Goal: Task Accomplishment & Management: Use online tool/utility

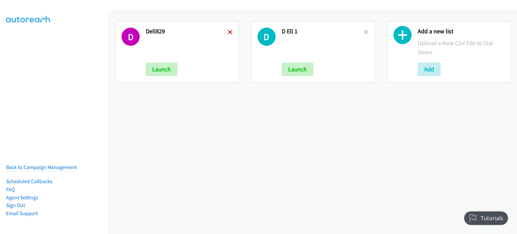
click at [228, 30] on icon at bounding box center [230, 32] width 5 height 5
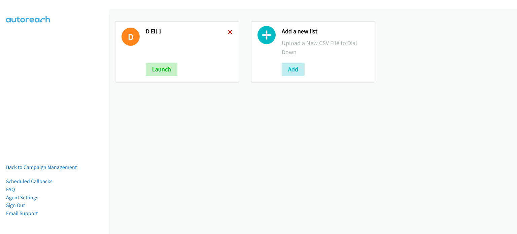
click at [229, 31] on icon at bounding box center [230, 32] width 5 height 5
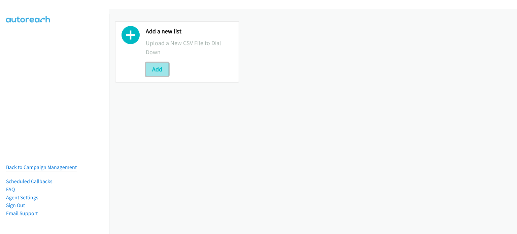
click at [164, 74] on button "Add" at bounding box center [157, 69] width 23 height 13
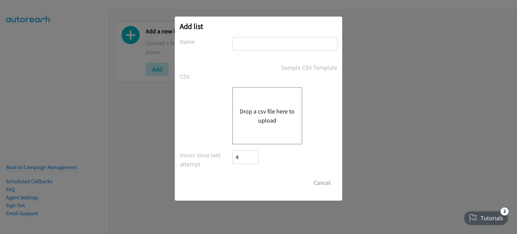
click at [250, 44] on input "text" at bounding box center [284, 44] width 105 height 14
type input "Dell91"
click at [261, 115] on button "Drop a csv file here to upload" at bounding box center [267, 116] width 55 height 18
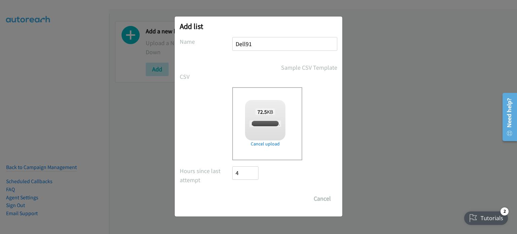
checkbox input "true"
click at [259, 207] on div "Add list No phone fields were returned for that Report or List View Please uplo…" at bounding box center [259, 116] width 168 height 200
click at [259, 201] on input "Save List" at bounding box center [249, 198] width 35 height 13
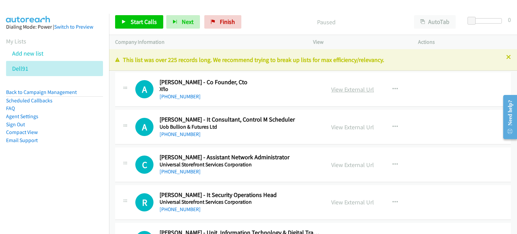
click at [338, 87] on link "View External Url" at bounding box center [352, 90] width 43 height 8
click at [335, 125] on link "View External Url" at bounding box center [352, 127] width 43 height 8
click at [336, 167] on link "View External Url" at bounding box center [352, 165] width 43 height 8
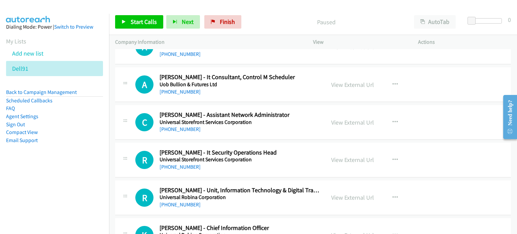
scroll to position [43, 0]
click at [344, 156] on link "View External Url" at bounding box center [352, 160] width 43 height 8
click at [338, 197] on link "View External Url" at bounding box center [352, 197] width 43 height 8
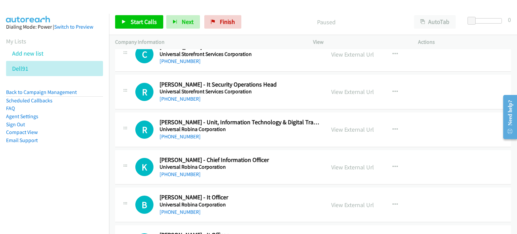
scroll to position [132, 0]
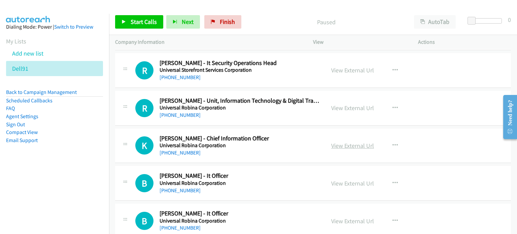
click at [340, 146] on link "View External Url" at bounding box center [352, 146] width 43 height 8
click at [346, 181] on link "View External Url" at bounding box center [352, 183] width 43 height 8
click at [357, 221] on link "View External Url" at bounding box center [352, 221] width 43 height 8
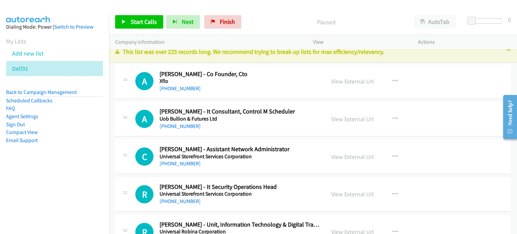
scroll to position [0, 0]
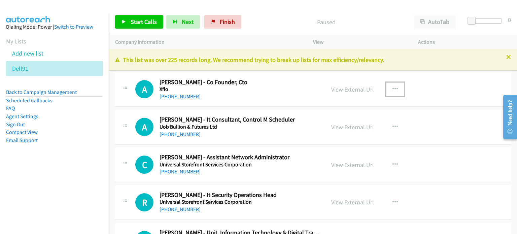
click at [397, 87] on button "button" at bounding box center [395, 88] width 18 height 13
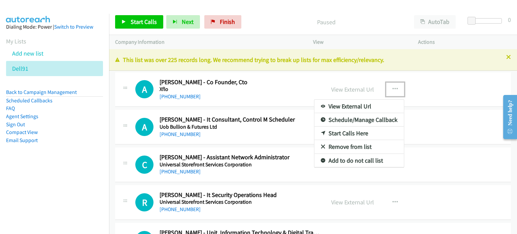
click at [339, 135] on link "Start Calls Here" at bounding box center [359, 133] width 90 height 13
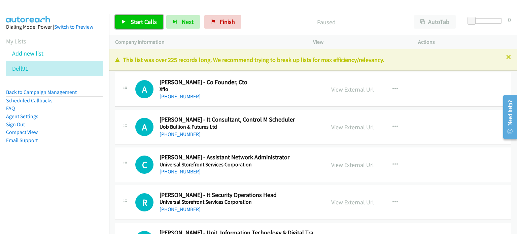
click at [129, 19] on link "Start Calls" at bounding box center [139, 21] width 48 height 13
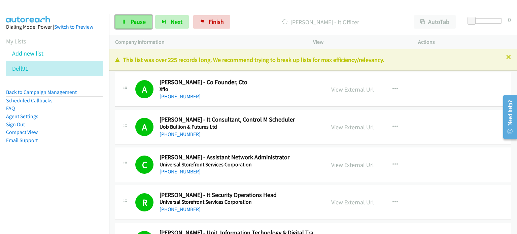
click at [143, 17] on link "Pause" at bounding box center [133, 21] width 37 height 13
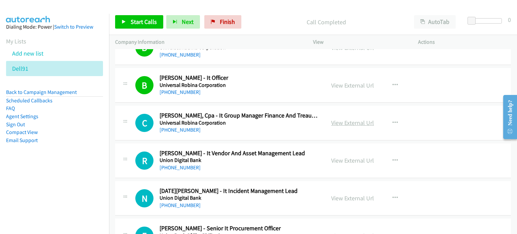
scroll to position [268, 0]
click at [356, 122] on link "View External Url" at bounding box center [352, 123] width 43 height 8
click at [354, 162] on link "View External Url" at bounding box center [352, 160] width 43 height 8
click at [355, 197] on link "View External Url" at bounding box center [352, 198] width 43 height 8
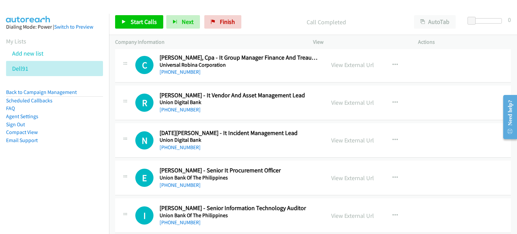
scroll to position [326, 0]
click at [333, 175] on link "View External Url" at bounding box center [352, 178] width 43 height 8
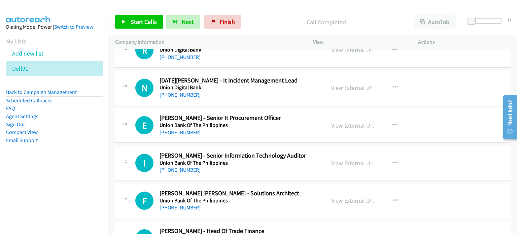
scroll to position [378, 0]
click at [359, 160] on link "View External Url" at bounding box center [352, 163] width 43 height 8
click at [333, 200] on link "View External Url" at bounding box center [352, 200] width 43 height 8
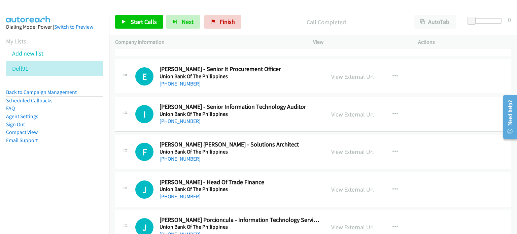
scroll to position [427, 0]
click at [339, 189] on link "View External Url" at bounding box center [352, 189] width 43 height 8
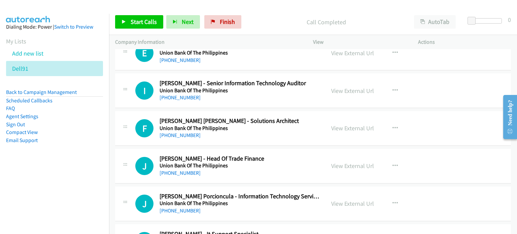
scroll to position [451, 0]
click at [341, 203] on link "View External Url" at bounding box center [352, 203] width 43 height 8
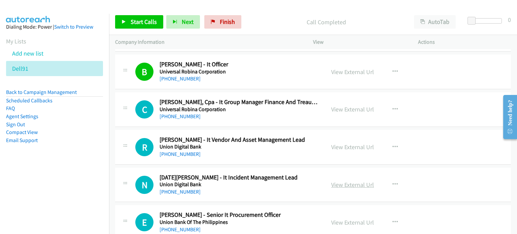
scroll to position [272, 0]
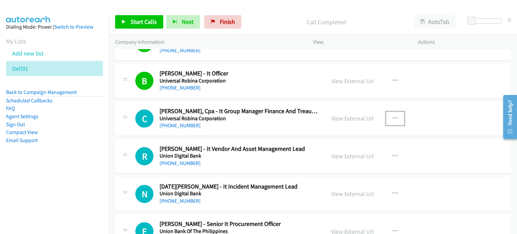
click at [394, 112] on button "button" at bounding box center [395, 118] width 18 height 13
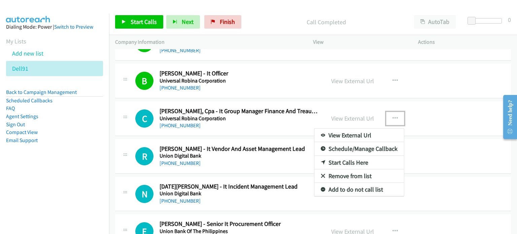
click at [353, 159] on link "Start Calls Here" at bounding box center [359, 162] width 90 height 13
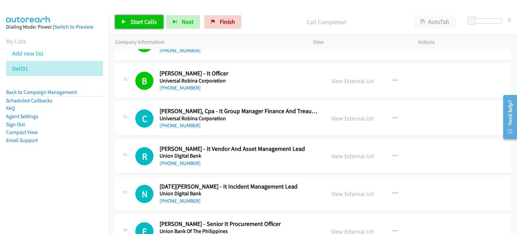
click at [129, 22] on link "Start Calls" at bounding box center [139, 21] width 48 height 13
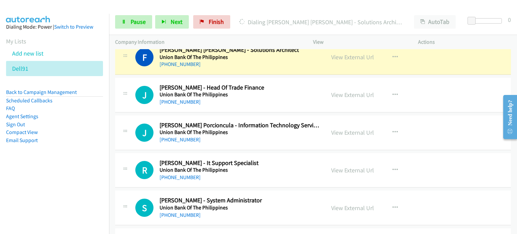
scroll to position [532, 0]
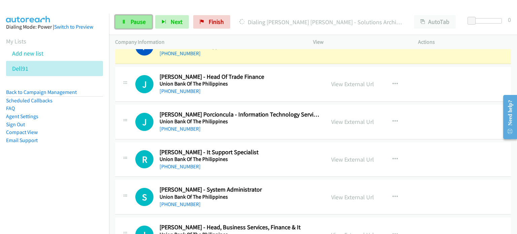
click at [139, 26] on link "Pause" at bounding box center [133, 21] width 37 height 13
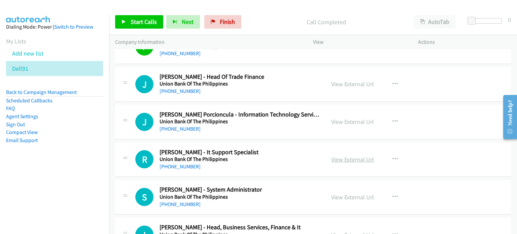
click at [346, 157] on link "View External Url" at bounding box center [352, 160] width 43 height 8
click at [347, 195] on link "View External Url" at bounding box center [352, 197] width 43 height 8
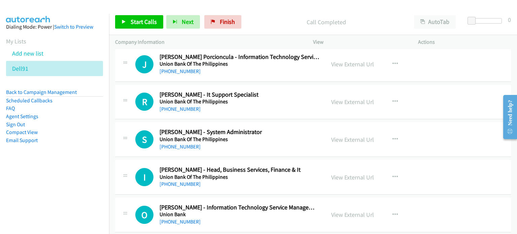
scroll to position [590, 0]
click at [354, 173] on link "View External Url" at bounding box center [352, 177] width 43 height 8
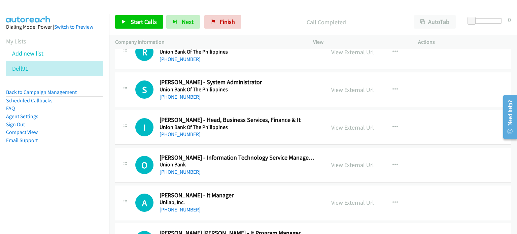
scroll to position [640, 0]
click at [357, 162] on link "View External Url" at bounding box center [352, 165] width 43 height 8
click at [360, 202] on link "View External Url" at bounding box center [352, 202] width 43 height 8
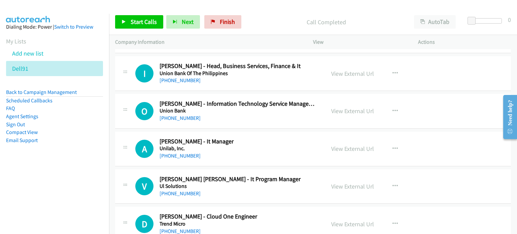
scroll to position [694, 0]
click at [354, 184] on link "View External Url" at bounding box center [352, 186] width 43 height 8
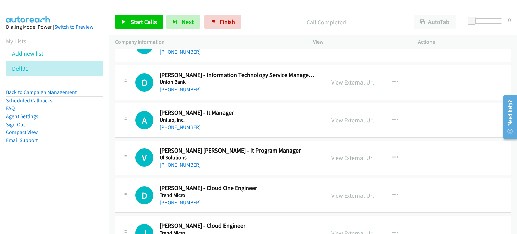
scroll to position [722, 0]
click at [341, 195] on link "View External Url" at bounding box center [352, 196] width 43 height 8
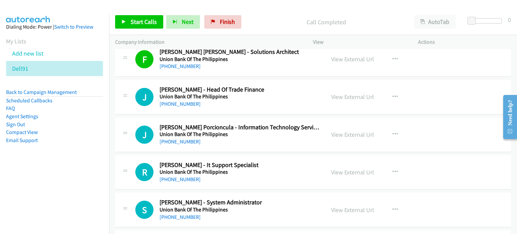
scroll to position [520, 0]
click at [394, 96] on icon "button" at bounding box center [395, 96] width 5 height 5
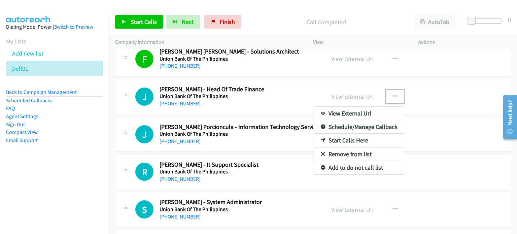
click at [350, 139] on link "Start Calls Here" at bounding box center [359, 140] width 90 height 13
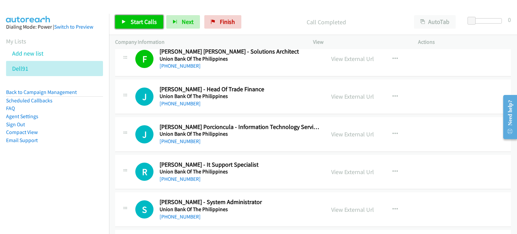
click at [132, 24] on span "Start Calls" at bounding box center [144, 22] width 26 height 8
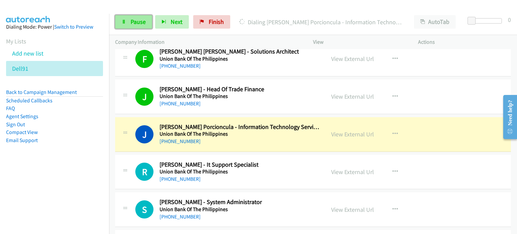
click at [136, 21] on span "Pause" at bounding box center [138, 22] width 15 height 8
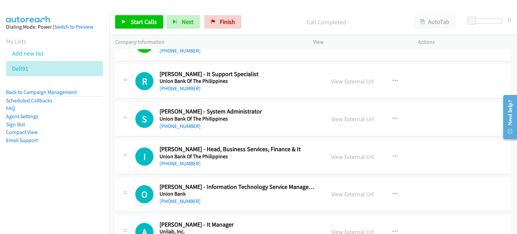
scroll to position [611, 0]
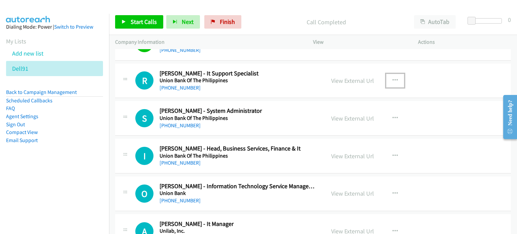
click at [393, 79] on icon "button" at bounding box center [395, 80] width 5 height 5
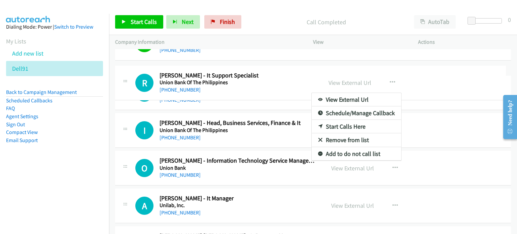
drag, startPoint x: 273, startPoint y: 74, endPoint x: 274, endPoint y: 66, distance: 8.1
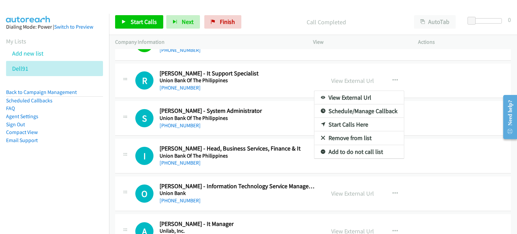
click at [337, 125] on link "Start Calls Here" at bounding box center [359, 124] width 90 height 13
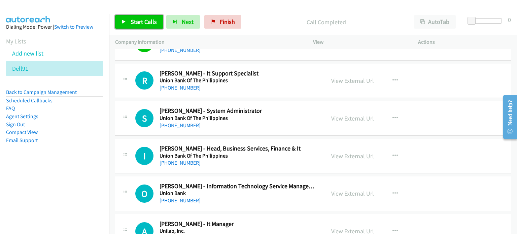
click at [129, 25] on link "Start Calls" at bounding box center [139, 21] width 48 height 13
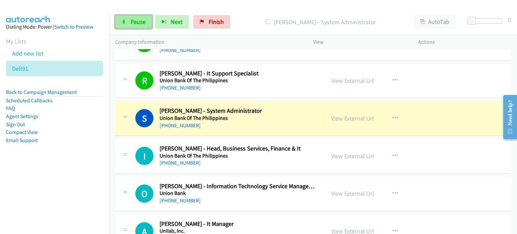
click at [131, 24] on span "Pause" at bounding box center [138, 22] width 15 height 8
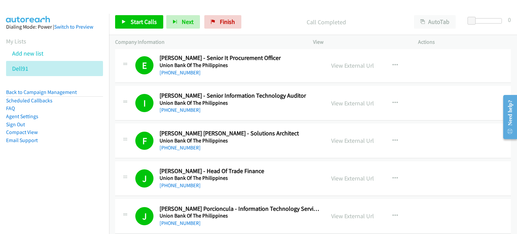
scroll to position [438, 0]
click at [346, 139] on link "View External Url" at bounding box center [352, 141] width 43 height 8
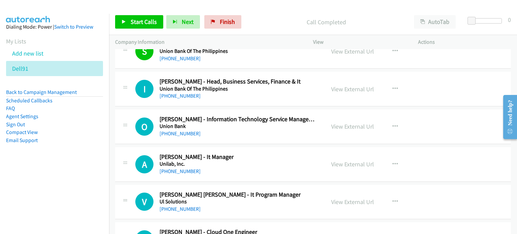
scroll to position [679, 0]
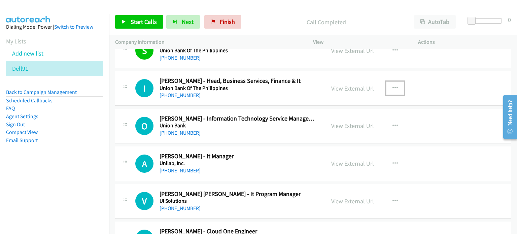
click at [394, 86] on icon "button" at bounding box center [395, 88] width 5 height 5
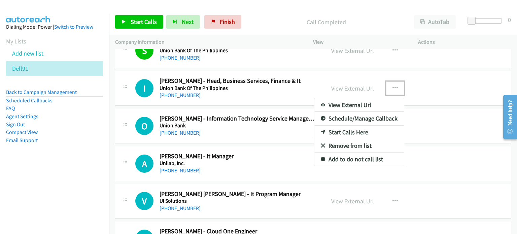
click at [348, 132] on link "Start Calls Here" at bounding box center [359, 132] width 90 height 13
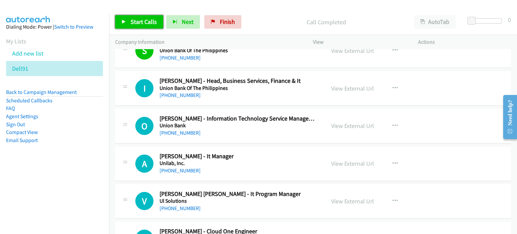
click at [133, 27] on link "Start Calls" at bounding box center [139, 21] width 48 height 13
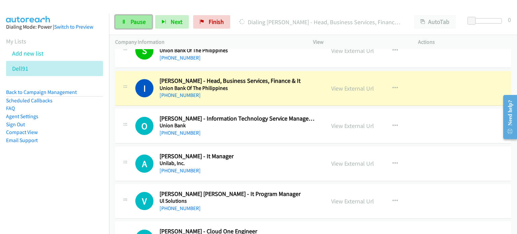
click at [145, 24] on span "Pause" at bounding box center [138, 22] width 15 height 8
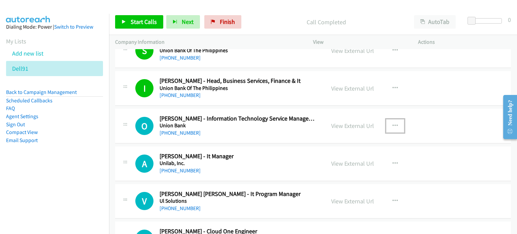
click at [395, 123] on icon "button" at bounding box center [395, 125] width 5 height 5
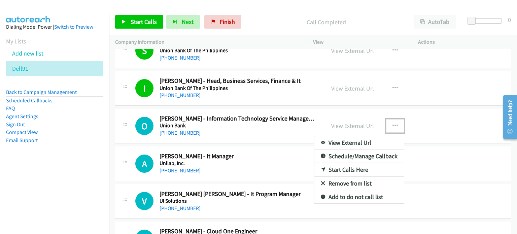
click at [353, 166] on link "Start Calls Here" at bounding box center [359, 169] width 90 height 13
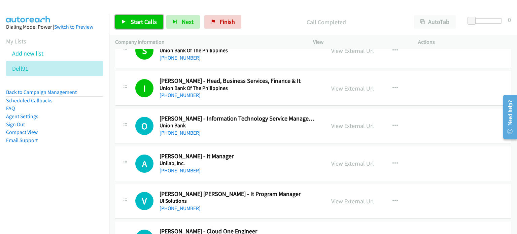
click at [148, 19] on span "Start Calls" at bounding box center [144, 22] width 26 height 8
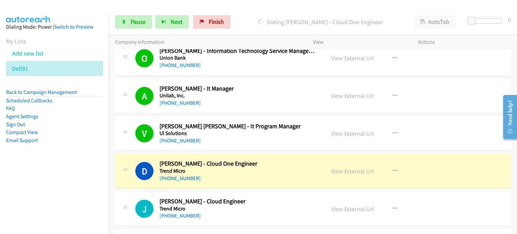
scroll to position [767, 0]
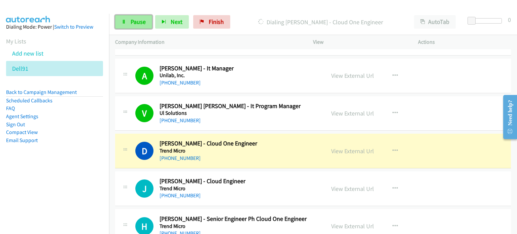
click at [129, 23] on link "Pause" at bounding box center [133, 21] width 37 height 13
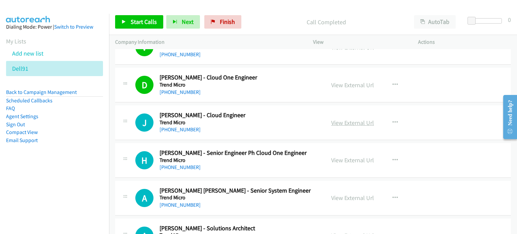
scroll to position [833, 0]
click at [338, 119] on link "View External Url" at bounding box center [352, 123] width 43 height 8
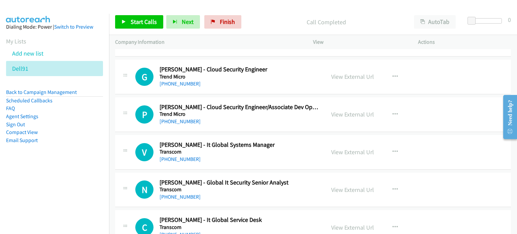
scroll to position [1116, 0]
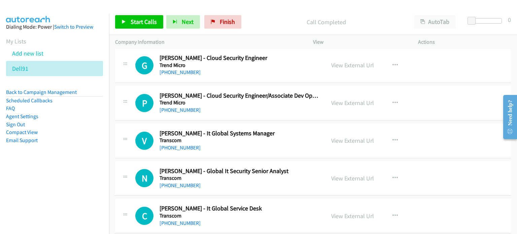
drag, startPoint x: 355, startPoint y: 137, endPoint x: 360, endPoint y: 164, distance: 27.0
drag, startPoint x: 361, startPoint y: 137, endPoint x: 365, endPoint y: 150, distance: 13.6
click at [357, 137] on link "View External Url" at bounding box center [352, 141] width 43 height 8
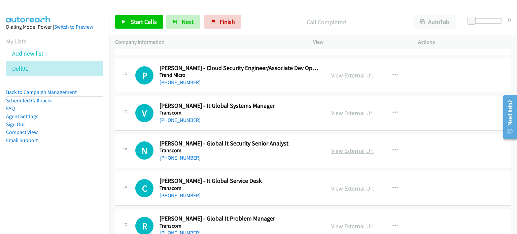
scroll to position [1144, 0]
click at [363, 147] on link "View External Url" at bounding box center [352, 150] width 43 height 8
click at [356, 186] on link "View External Url" at bounding box center [352, 188] width 43 height 8
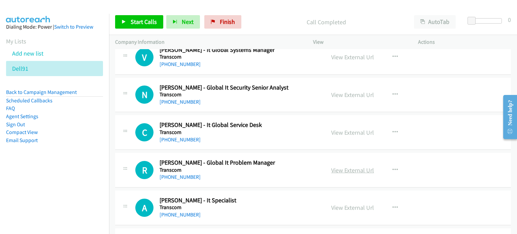
scroll to position [1200, 0]
click at [349, 168] on link "View External Url" at bounding box center [352, 170] width 43 height 8
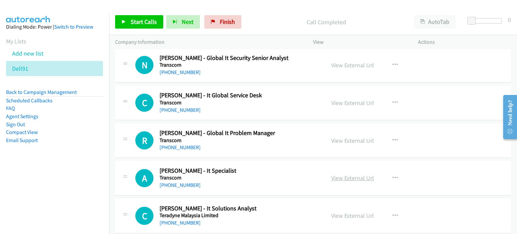
scroll to position [1229, 0]
click at [349, 178] on link "View External Url" at bounding box center [352, 178] width 43 height 8
click at [342, 214] on link "View External Url" at bounding box center [352, 215] width 43 height 8
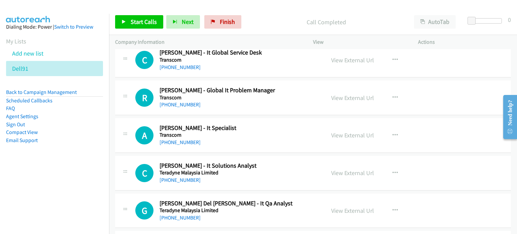
scroll to position [1300, 0]
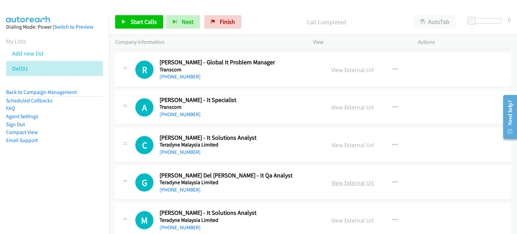
click at [349, 179] on link "View External Url" at bounding box center [352, 183] width 43 height 8
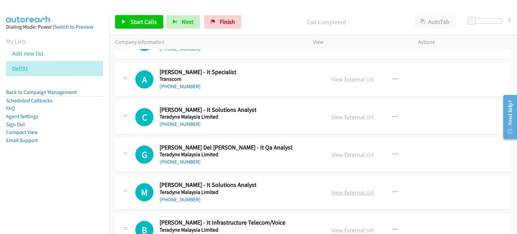
scroll to position [1328, 0]
click at [347, 193] on div "View External Url" at bounding box center [352, 192] width 43 height 9
click at [342, 190] on link "View External Url" at bounding box center [352, 192] width 43 height 8
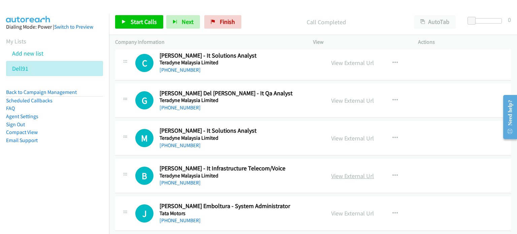
scroll to position [1382, 0]
click at [345, 174] on link "View External Url" at bounding box center [352, 176] width 43 height 8
drag, startPoint x: 335, startPoint y: 207, endPoint x: 280, endPoint y: 6, distance: 208.3
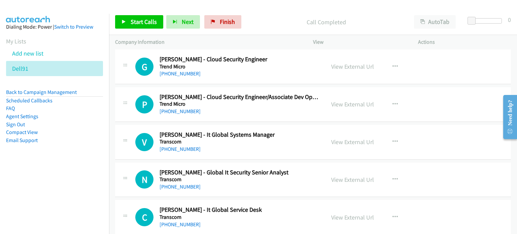
scroll to position [1115, 0]
click at [393, 139] on icon "button" at bounding box center [395, 141] width 5 height 5
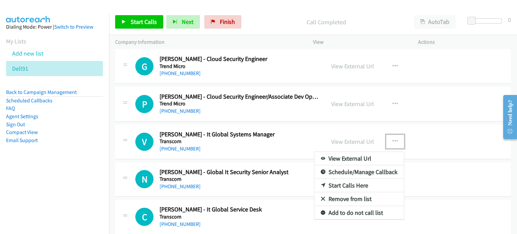
drag, startPoint x: 345, startPoint y: 183, endPoint x: 317, endPoint y: 171, distance: 30.3
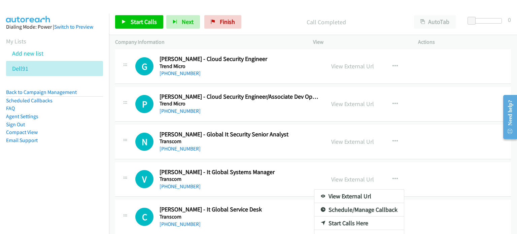
click at [345, 223] on link "Start Calls Here" at bounding box center [359, 222] width 90 height 13
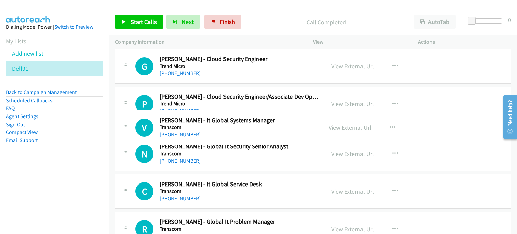
drag, startPoint x: 281, startPoint y: 179, endPoint x: 274, endPoint y: 128, distance: 52.0
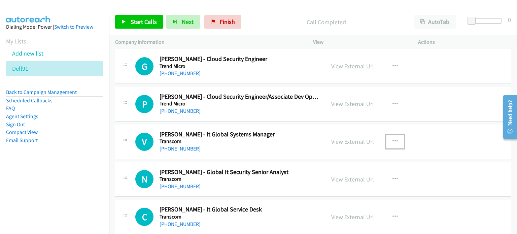
drag, startPoint x: 395, startPoint y: 141, endPoint x: 389, endPoint y: 148, distance: 9.2
click at [395, 141] on icon "button" at bounding box center [395, 141] width 5 height 5
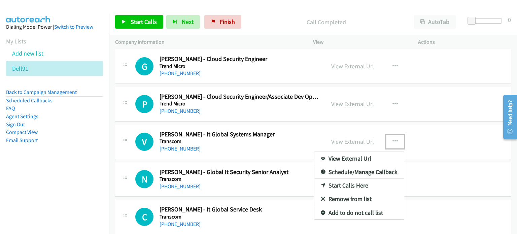
click at [356, 185] on link "Start Calls Here" at bounding box center [359, 185] width 90 height 13
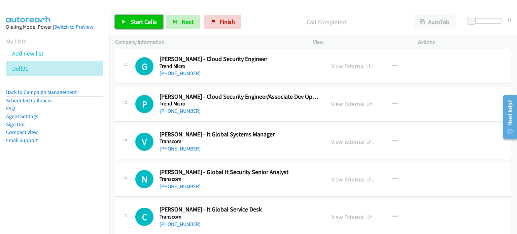
click at [130, 17] on link "Start Calls" at bounding box center [139, 21] width 48 height 13
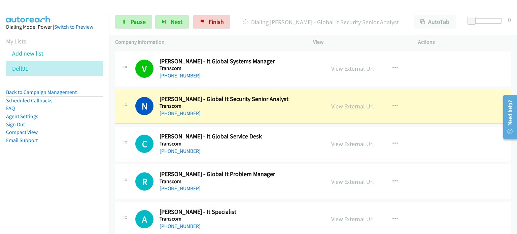
scroll to position [1155, 0]
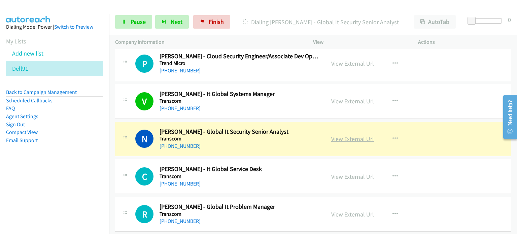
click at [363, 136] on link "View External Url" at bounding box center [352, 139] width 43 height 8
click at [127, 19] on link "Pause" at bounding box center [133, 21] width 37 height 13
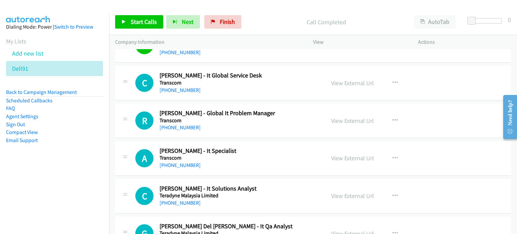
scroll to position [1250, 0]
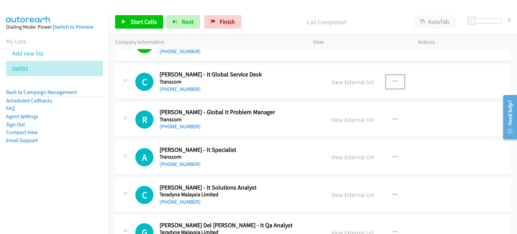
click at [389, 78] on button "button" at bounding box center [395, 81] width 18 height 13
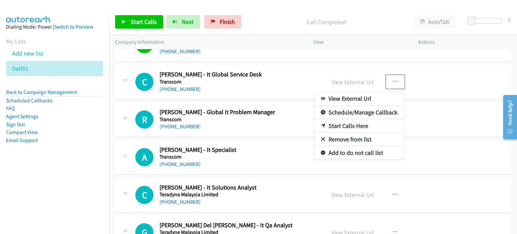
click at [348, 124] on link "Start Calls Here" at bounding box center [359, 125] width 90 height 13
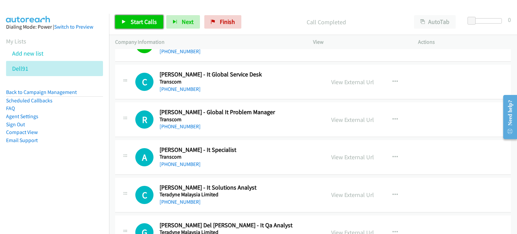
click at [125, 23] on icon at bounding box center [124, 22] width 5 height 5
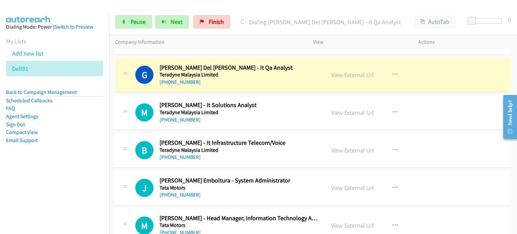
scroll to position [1437, 0]
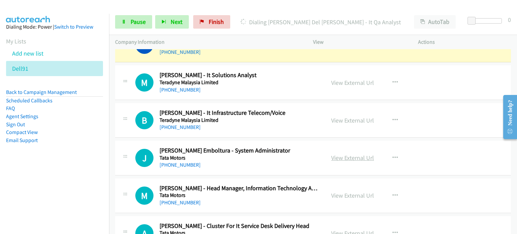
click at [347, 154] on link "View External Url" at bounding box center [352, 158] width 43 height 8
click at [358, 193] on link "View External Url" at bounding box center [352, 196] width 43 height 8
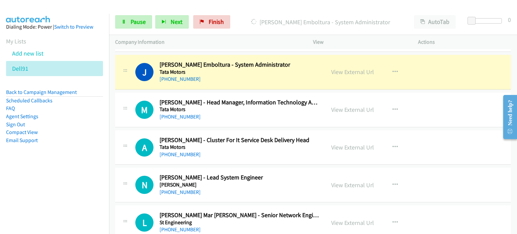
scroll to position [1524, 0]
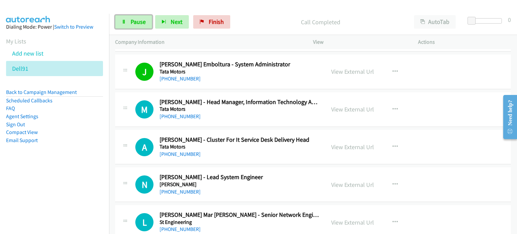
drag, startPoint x: 133, startPoint y: 24, endPoint x: 144, endPoint y: 13, distance: 15.0
click at [133, 24] on span "Pause" at bounding box center [138, 22] width 15 height 8
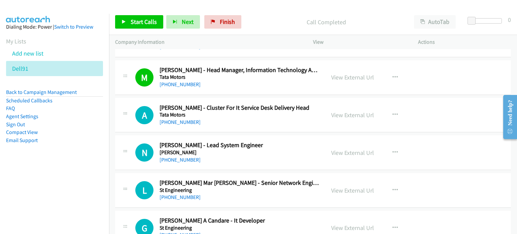
scroll to position [1556, 0]
click at [342, 112] on link "View External Url" at bounding box center [352, 115] width 43 height 8
click at [334, 150] on link "View External Url" at bounding box center [352, 152] width 43 height 8
click at [340, 187] on link "View External Url" at bounding box center [352, 190] width 43 height 8
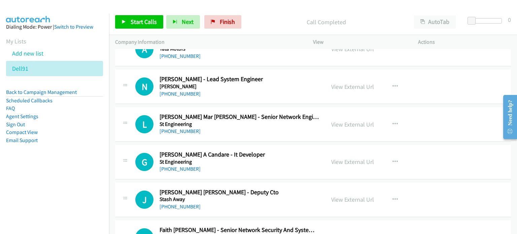
scroll to position [1622, 0]
click at [349, 161] on link "View External Url" at bounding box center [352, 162] width 43 height 8
click at [352, 197] on link "View External Url" at bounding box center [352, 200] width 43 height 8
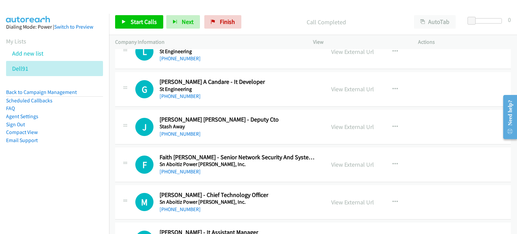
scroll to position [1722, 0]
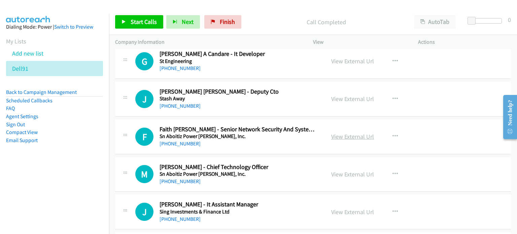
click at [342, 133] on link "View External Url" at bounding box center [352, 137] width 43 height 8
click at [338, 171] on link "View External Url" at bounding box center [352, 174] width 43 height 8
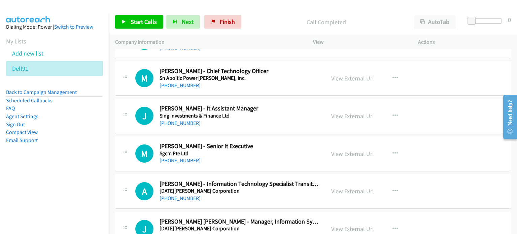
scroll to position [1819, 0]
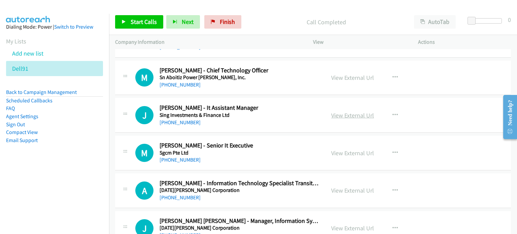
click at [331, 113] on link "View External Url" at bounding box center [352, 115] width 43 height 8
click at [353, 151] on link "View External Url" at bounding box center [352, 153] width 43 height 8
click at [346, 187] on link "View External Url" at bounding box center [352, 191] width 43 height 8
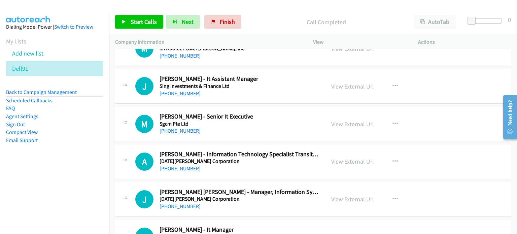
scroll to position [1848, 0]
click at [340, 195] on link "View External Url" at bounding box center [352, 199] width 43 height 8
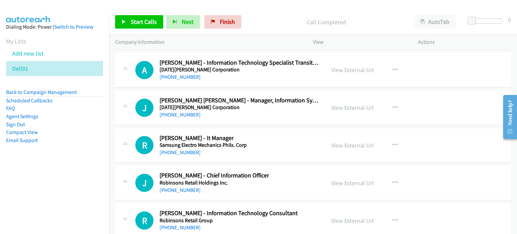
scroll to position [1939, 0]
click at [348, 143] on link "View External Url" at bounding box center [352, 145] width 43 height 8
click at [340, 179] on link "View External Url" at bounding box center [352, 183] width 43 height 8
click at [339, 218] on link "View External Url" at bounding box center [352, 221] width 43 height 8
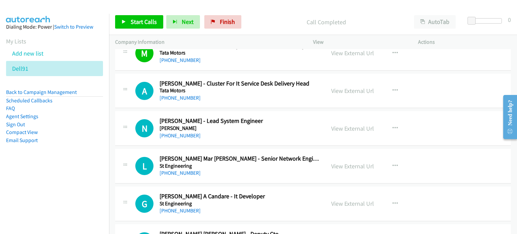
scroll to position [1584, 0]
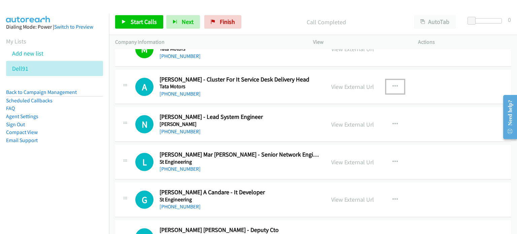
click at [393, 84] on icon "button" at bounding box center [395, 86] width 5 height 5
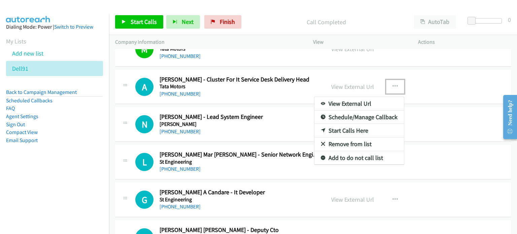
click at [362, 125] on link "Start Calls Here" at bounding box center [359, 130] width 90 height 13
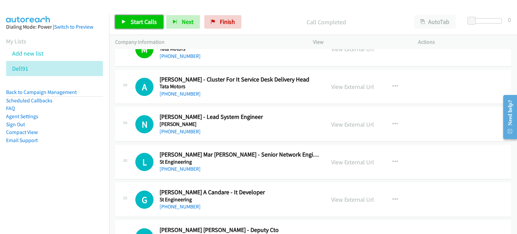
click at [148, 22] on span "Start Calls" at bounding box center [144, 22] width 26 height 8
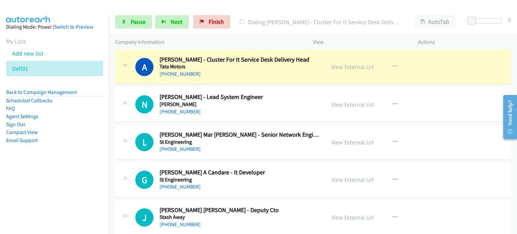
scroll to position [1611, 0]
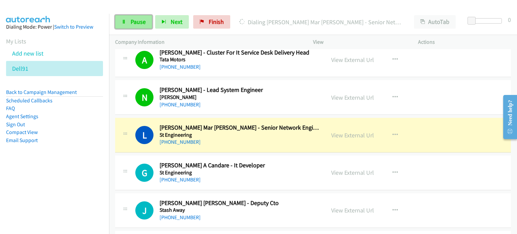
click at [125, 23] on icon at bounding box center [124, 22] width 5 height 5
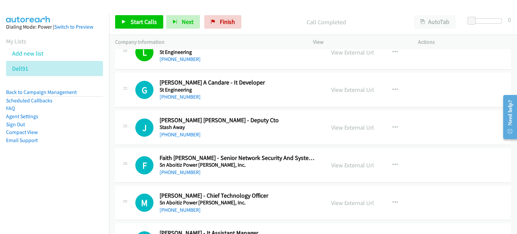
scroll to position [1709, 0]
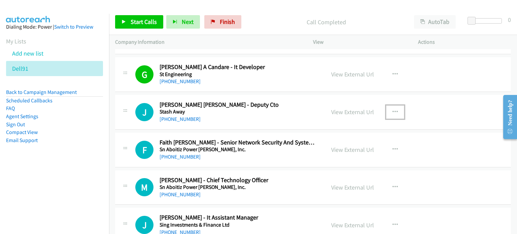
click at [395, 109] on icon "button" at bounding box center [395, 111] width 5 height 5
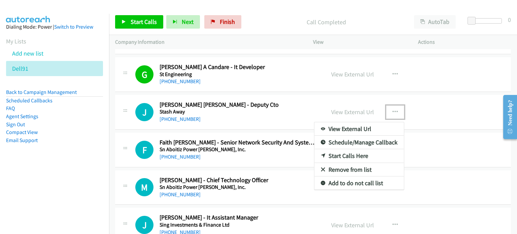
click at [350, 152] on link "Start Calls Here" at bounding box center [359, 155] width 90 height 13
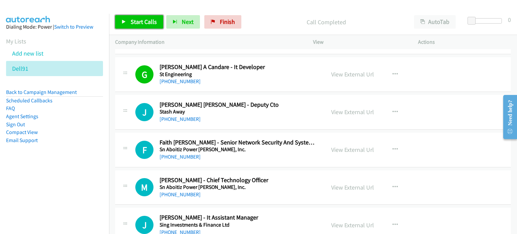
click at [149, 27] on link "Start Calls" at bounding box center [139, 21] width 48 height 13
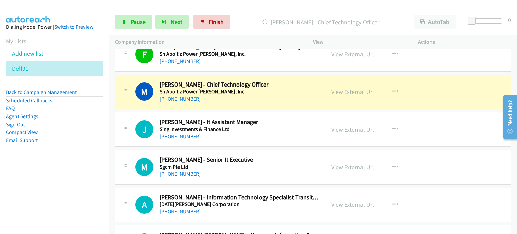
scroll to position [1805, 0]
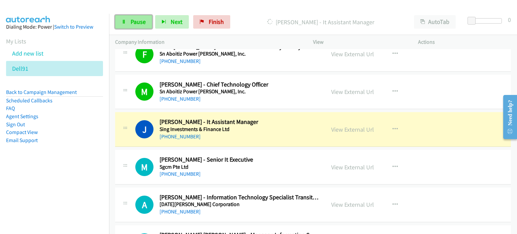
click at [135, 24] on span "Pause" at bounding box center [138, 22] width 15 height 8
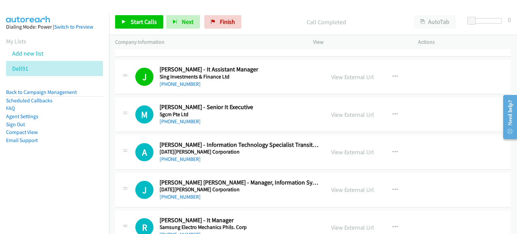
scroll to position [1871, 0]
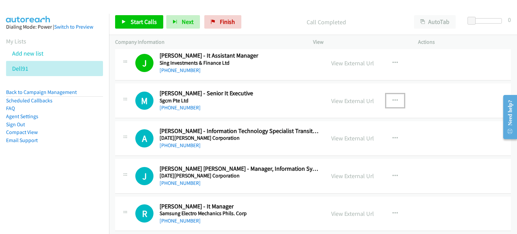
click at [388, 97] on button "button" at bounding box center [395, 100] width 18 height 13
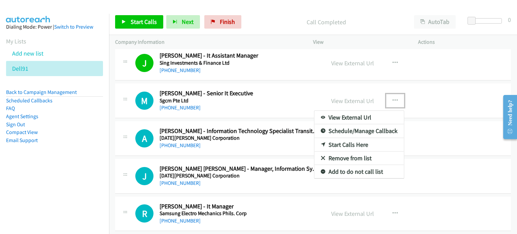
click at [350, 141] on link "Start Calls Here" at bounding box center [359, 144] width 90 height 13
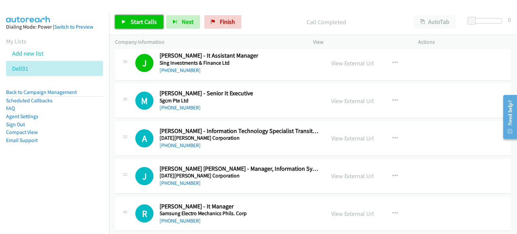
click at [129, 24] on link "Start Calls" at bounding box center [139, 21] width 48 height 13
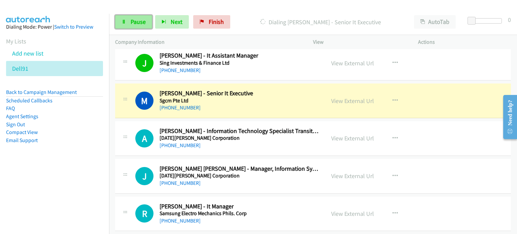
click at [128, 22] on link "Pause" at bounding box center [133, 21] width 37 height 13
